Goal: Transaction & Acquisition: Purchase product/service

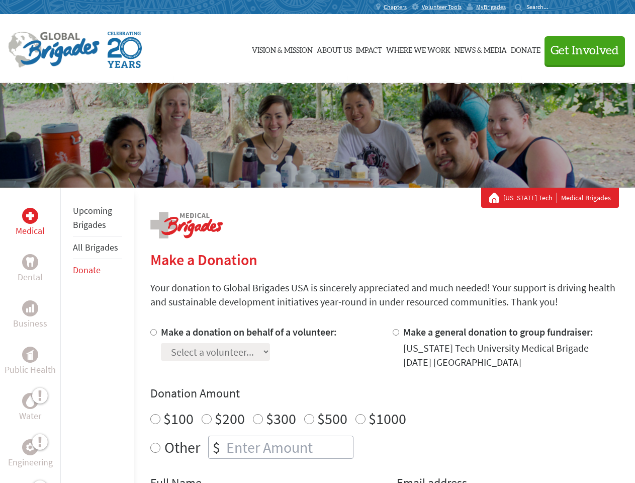
click at [555, 7] on div "Search for:" at bounding box center [535, 7] width 40 height 8
click at [580, 50] on span "Get Involved" at bounding box center [584, 51] width 68 height 12
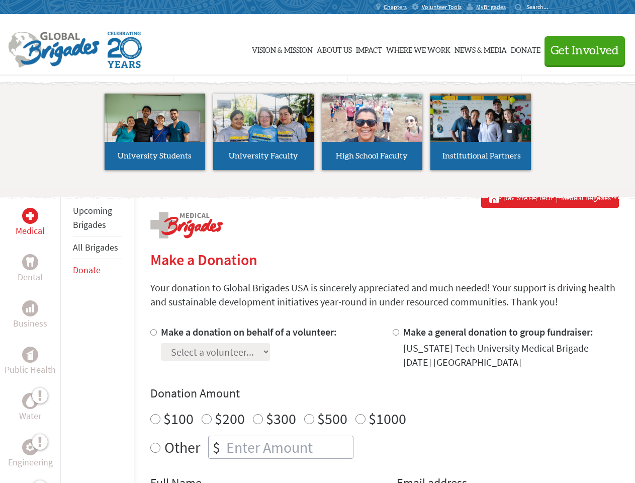
click at [318, 135] on li "High School Faculty" at bounding box center [372, 131] width 109 height 92
click at [66, 335] on div "Upcoming Brigades All Brigades Donate" at bounding box center [97, 428] width 74 height 483
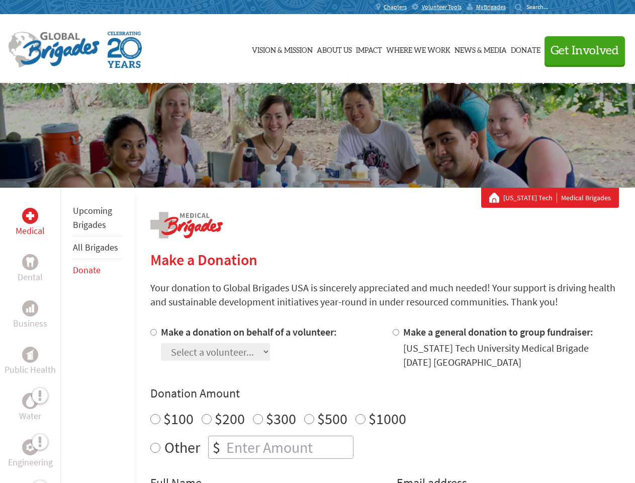
click at [384, 404] on div "Donation Amount $100 $200 $300 $500 $1000 Other $" at bounding box center [384, 421] width 468 height 73
click at [152, 332] on input "Make a donation on behalf of a volunteer:" at bounding box center [153, 332] width 7 height 7
radio input "true"
click at [395, 332] on input "Make a general donation to group fundraiser:" at bounding box center [396, 332] width 7 height 7
radio input "true"
